Goal: Communication & Community: Share content

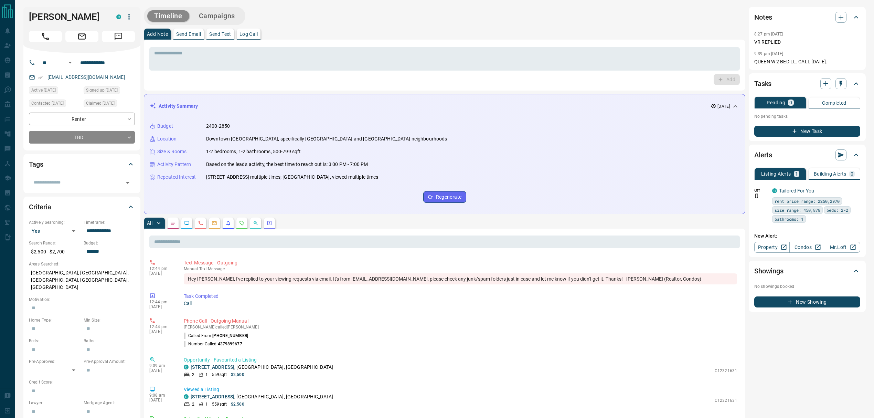
click at [243, 33] on p "Log Call" at bounding box center [249, 34] width 18 height 5
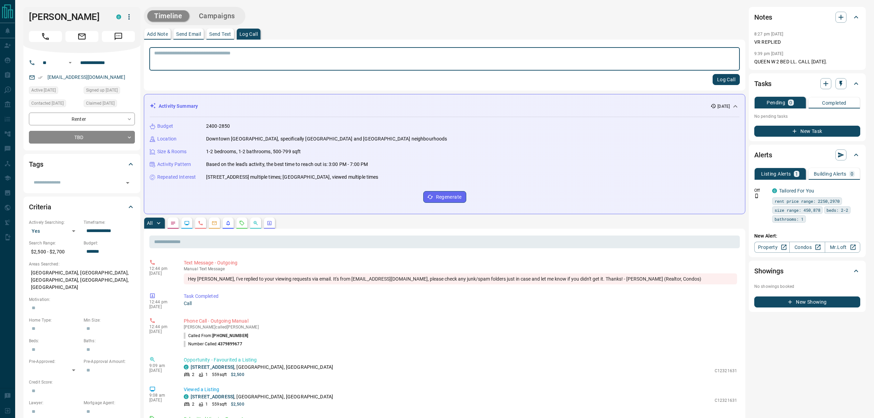
click at [723, 83] on button "Log Call" at bounding box center [726, 79] width 27 height 11
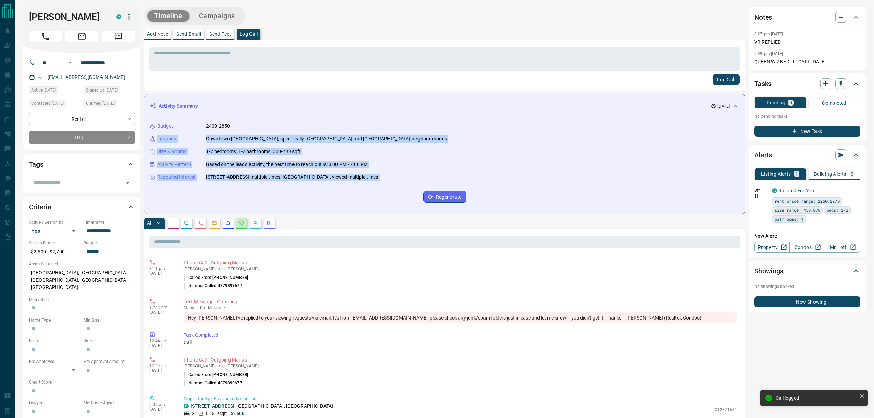
click at [242, 224] on icon "Requests" at bounding box center [242, 223] width 6 height 6
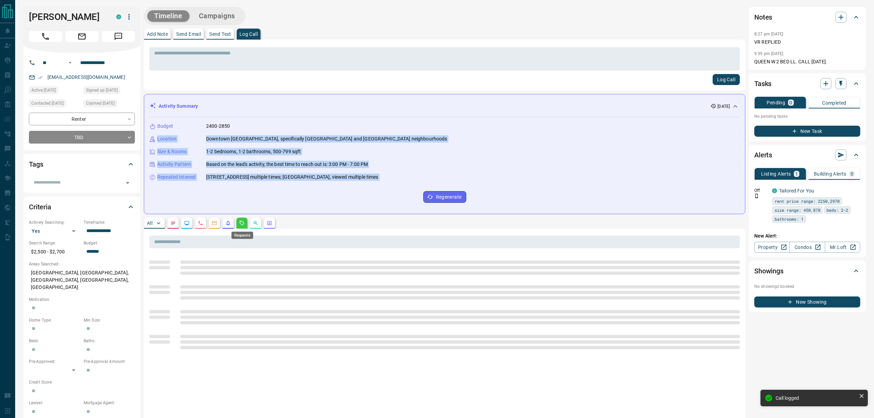
click at [243, 224] on icon "Requests" at bounding box center [242, 223] width 6 height 6
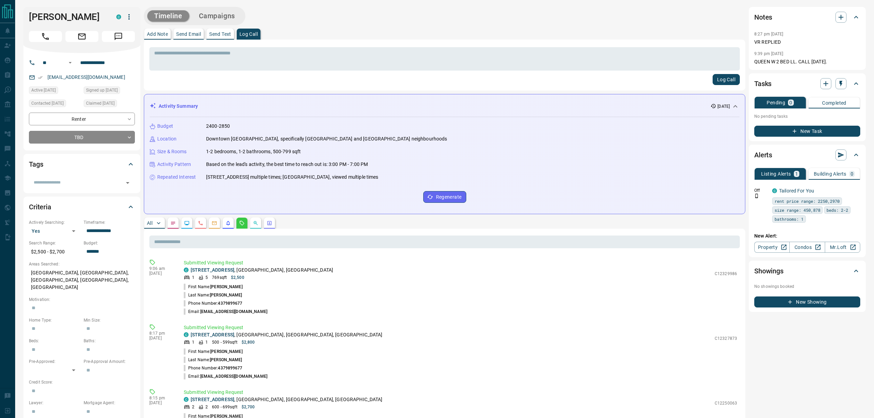
click at [381, 93] on div "Timeline Campaigns Add Note Send Email Send Text Log Call * ​ Log Call Activity…" at bounding box center [445, 360] width 602 height 706
click at [145, 223] on button "All" at bounding box center [154, 223] width 21 height 11
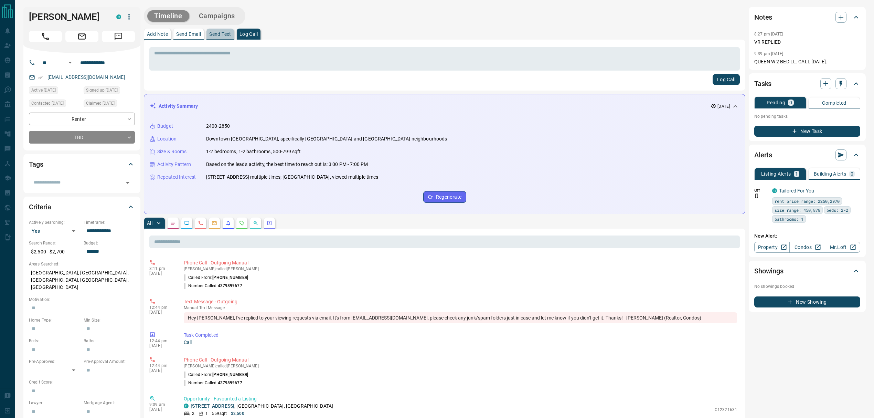
click at [225, 35] on p "Send Text" at bounding box center [220, 34] width 22 height 5
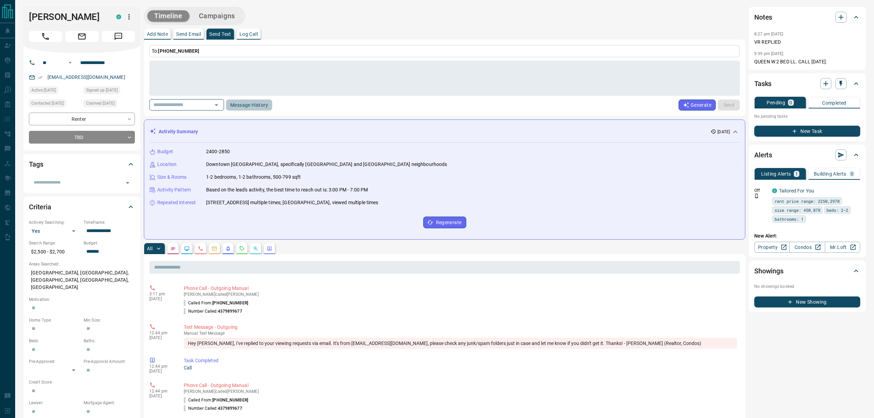
click at [246, 104] on button "Message History" at bounding box center [249, 104] width 46 height 11
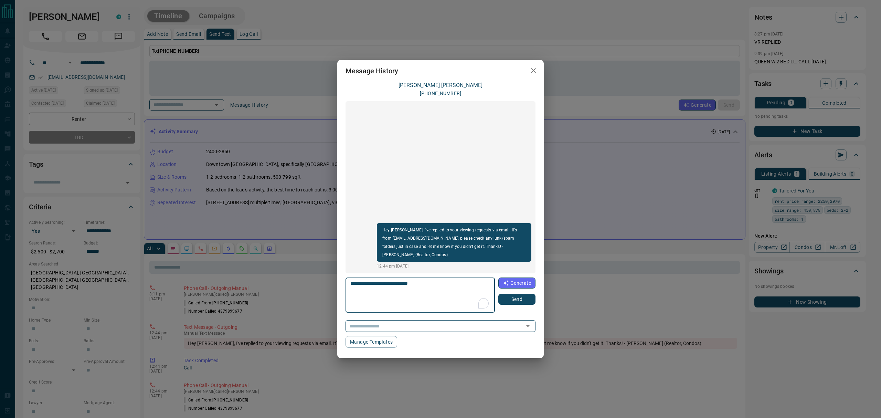
type textarea "**********"
click at [507, 299] on button "Send" at bounding box center [516, 299] width 37 height 11
